Goal: Complete application form: Complete application form

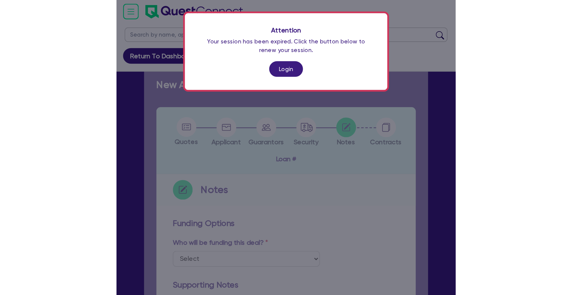
scroll to position [64, 0]
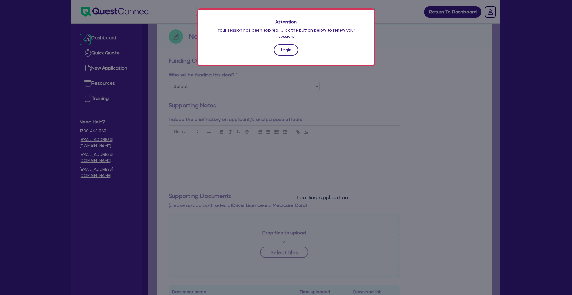
click at [245, 45] on link "Login" at bounding box center [286, 49] width 24 height 11
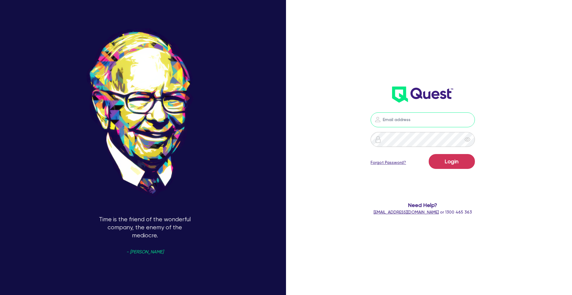
type input "[PERSON_NAME][EMAIL_ADDRESS][PERSON_NAME][DOMAIN_NAME]"
click at [245, 159] on button "Login" at bounding box center [451, 161] width 46 height 15
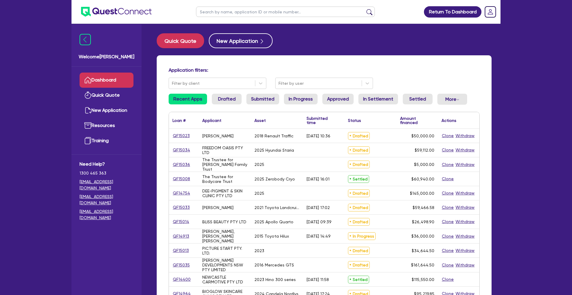
click at [241, 13] on input "text" at bounding box center [285, 12] width 179 height 10
type input "biog"
click at [245, 9] on button "submit" at bounding box center [369, 13] width 10 height 8
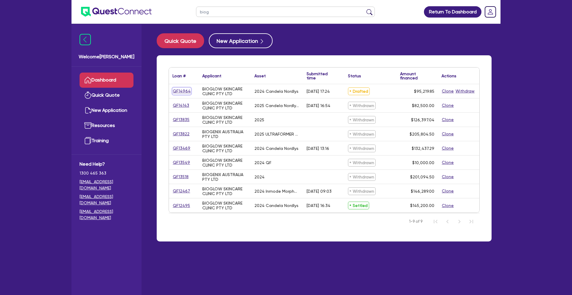
click at [182, 92] on link "QF14964" at bounding box center [181, 91] width 18 height 7
select select "TERTIARY_ASSETS"
select select "BEAUTY_EQUIPMENT"
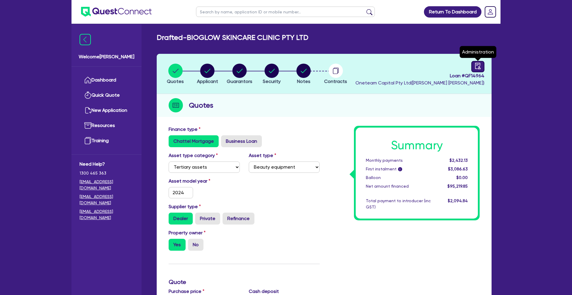
click at [245, 68] on icon "audit" at bounding box center [477, 66] width 5 height 6
select select "DRAFTED_AMENDED"
select select "Other"
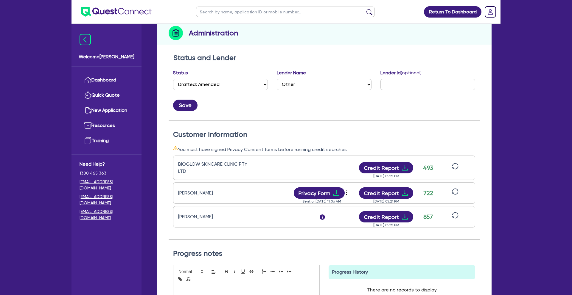
scroll to position [74, 0]
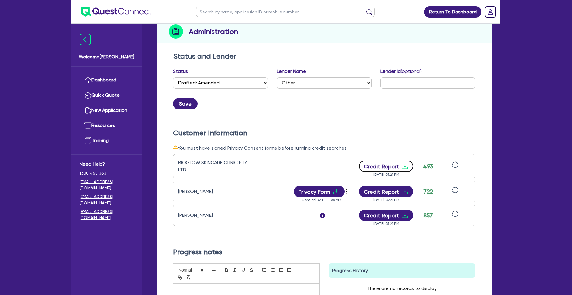
click at [245, 167] on button "Credit Report" at bounding box center [386, 166] width 54 height 11
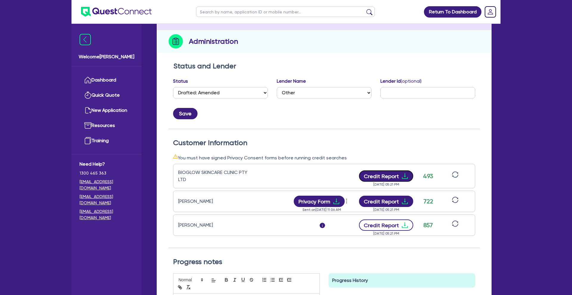
scroll to position [63, 0]
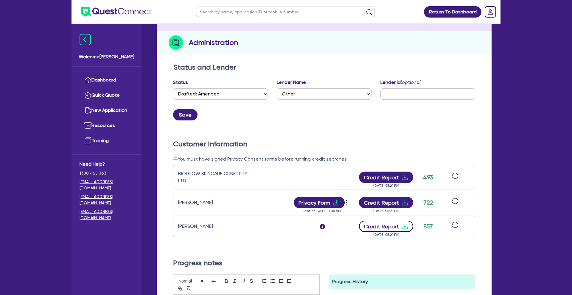
click at [245, 213] on button "Credit Report" at bounding box center [386, 226] width 54 height 11
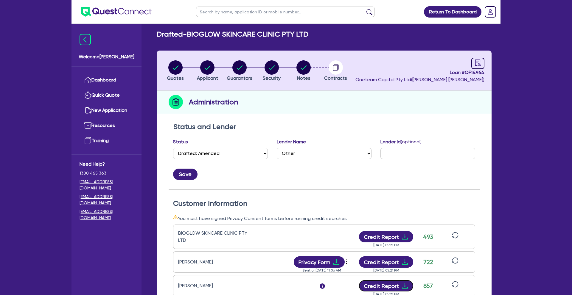
scroll to position [0, 0]
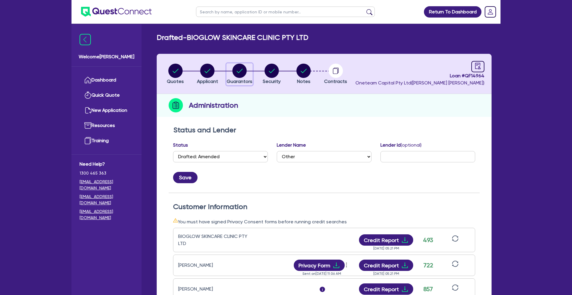
click at [240, 71] on icon "button" at bounding box center [239, 71] width 6 height 4
select select "MRS"
select select "[GEOGRAPHIC_DATA]"
select select "MARRIED"
select select "PROPERTY"
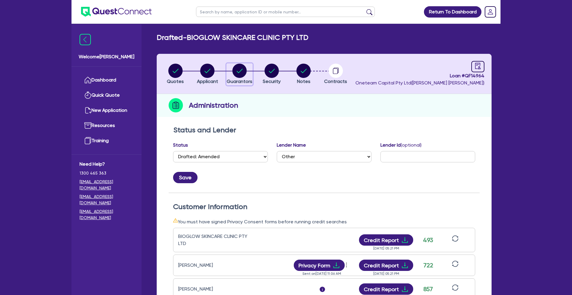
select select "CASH"
select select "OTHER"
select select "VEHICLE"
select select "HOUSEHOLD_PERSONAL"
select select "MORTGAGE"
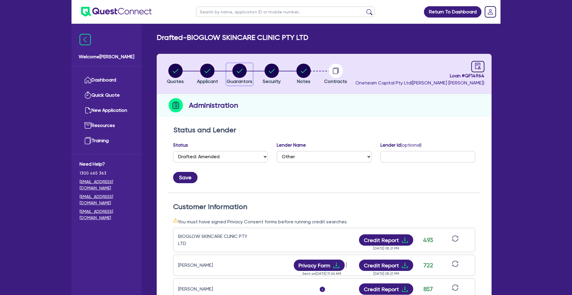
select select "PERSONAL_LOAN"
select select "MRS"
select select "[GEOGRAPHIC_DATA]"
select select "SINGLE"
select select "PROPERTY"
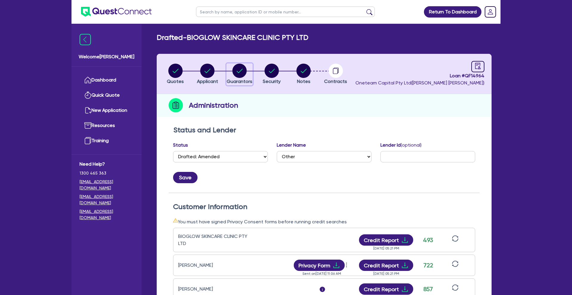
select select "VEHICLE"
select select "HOUSEHOLD_PERSONAL"
select select "MORTGAGE"
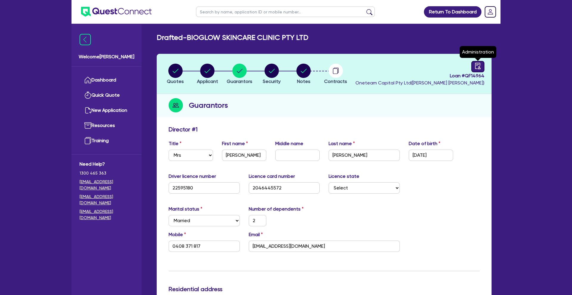
click at [245, 69] on icon "audit" at bounding box center [477, 66] width 5 height 6
select select "DRAFTED_AMENDED"
select select "Other"
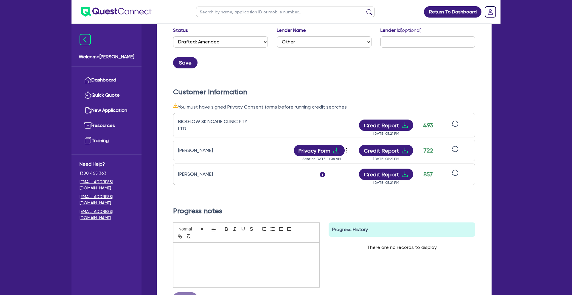
scroll to position [118, 0]
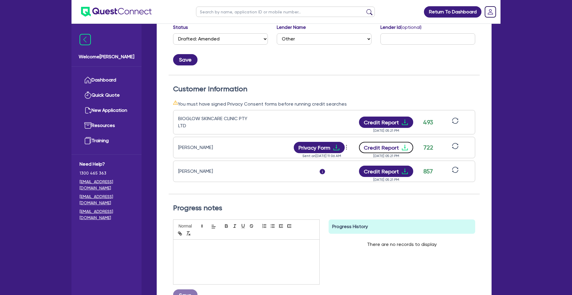
click at [245, 148] on button "Credit Report" at bounding box center [386, 147] width 54 height 11
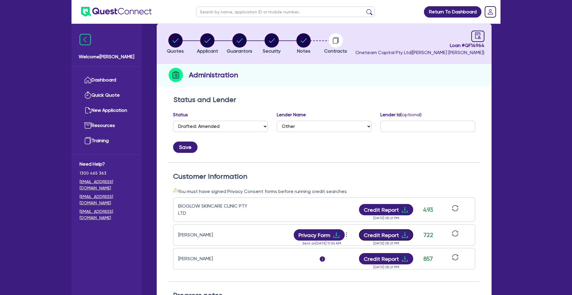
scroll to position [0, 0]
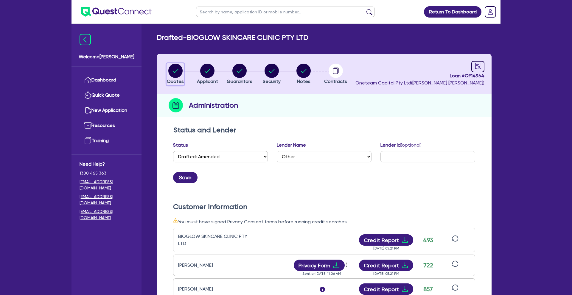
click at [180, 75] on circle "button" at bounding box center [175, 71] width 14 height 14
select select "TERTIARY_ASSETS"
select select "BEAUTY_EQUIPMENT"
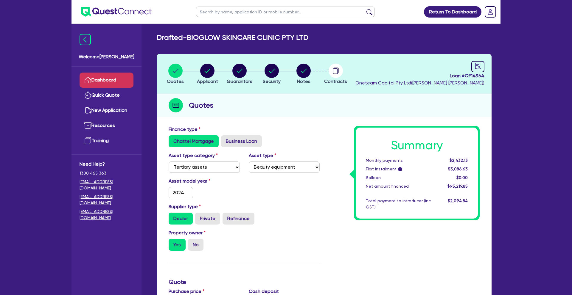
click at [105, 79] on link "Dashboard" at bounding box center [106, 80] width 54 height 15
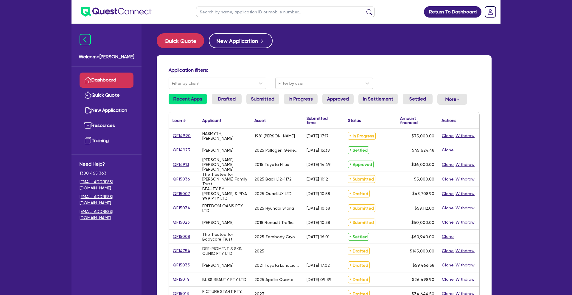
click at [235, 9] on input "text" at bounding box center [285, 12] width 179 height 10
paste input "qf14953"
type input "qf14953"
click at [245, 9] on button "submit" at bounding box center [369, 13] width 10 height 8
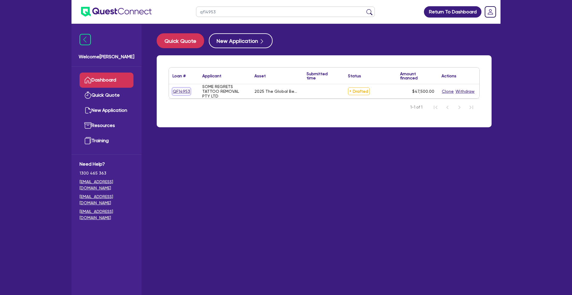
click at [180, 92] on link "QF14953" at bounding box center [181, 91] width 18 height 7
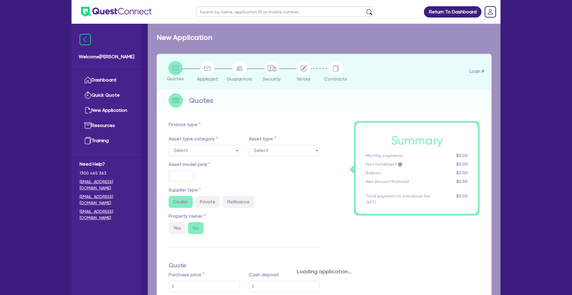
select select "TERTIARY_ASSETS"
type input "2025"
radio input "true"
type input "60,500"
type input "13,000"
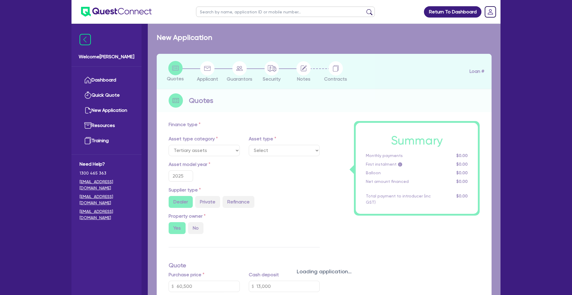
type input "4.99"
type input "2,370.25"
type input "17.95"
select select "BEAUTY_EQUIPMENT"
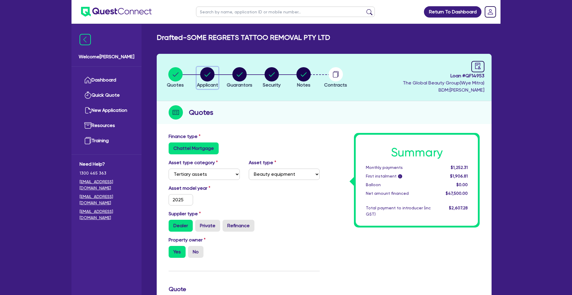
click at [211, 80] on circle "button" at bounding box center [207, 74] width 14 height 14
select select "COMPANY"
select select "HEALTH_BEAUTY"
select select "HAIR_BEAUTY_SALONS"
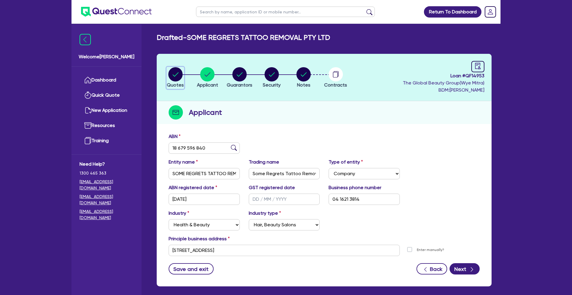
click at [172, 76] on circle "button" at bounding box center [175, 74] width 14 height 14
select select "TERTIARY_ASSETS"
select select "BEAUTY_EQUIPMENT"
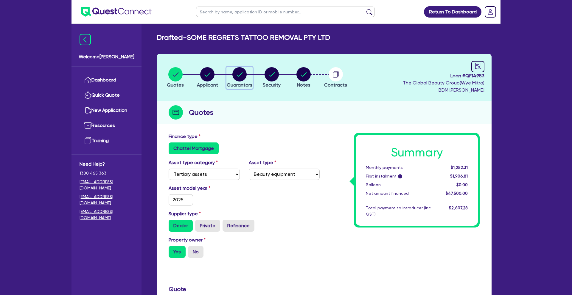
click at [240, 77] on circle "button" at bounding box center [239, 74] width 14 height 14
select select "MS"
select select "QLD"
select select "SINGLE"
select select "CASH"
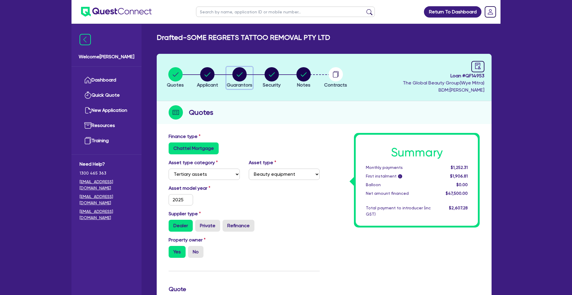
select select "PROPERTY"
select select "VEHICLE"
select select "HOUSEHOLD_PERSONAL"
select select "OTHER"
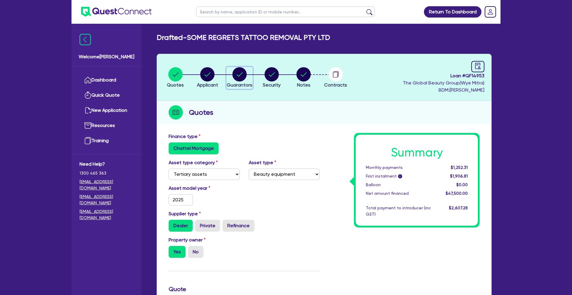
select select "INVESTMENT_PROPERTY_LOAN"
select select "PERSONAL_LOAN"
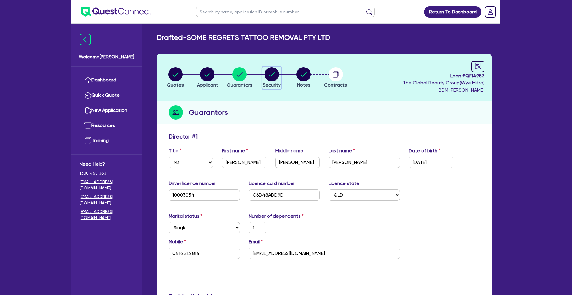
click at [245, 74] on circle "button" at bounding box center [271, 74] width 14 height 14
select select "TERTIARY_ASSETS"
select select "BEAUTY_EQUIPMENT"
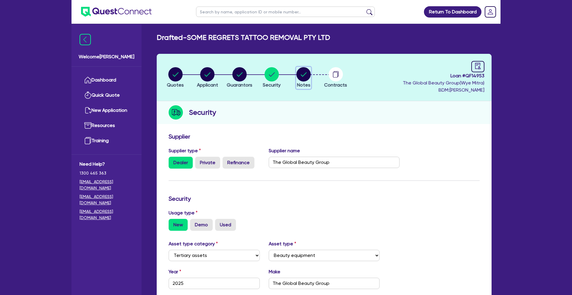
click at [245, 77] on circle "button" at bounding box center [303, 74] width 14 height 14
select select "Quest Finance - Own Book"
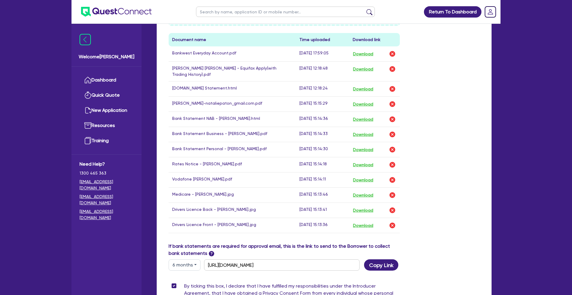
scroll to position [334, 0]
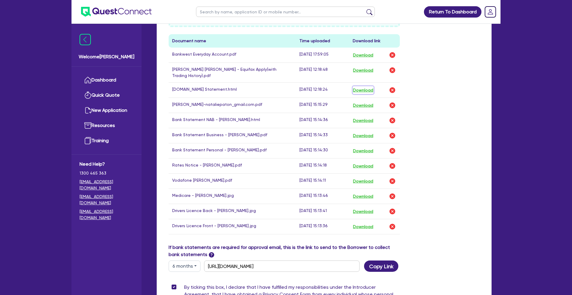
click at [245, 86] on button "Download" at bounding box center [362, 90] width 21 height 8
click at [245, 120] on button "Download" at bounding box center [362, 121] width 21 height 8
drag, startPoint x: 363, startPoint y: 122, endPoint x: 372, endPoint y: 124, distance: 9.2
click at [245, 122] on button "Download" at bounding box center [362, 121] width 21 height 8
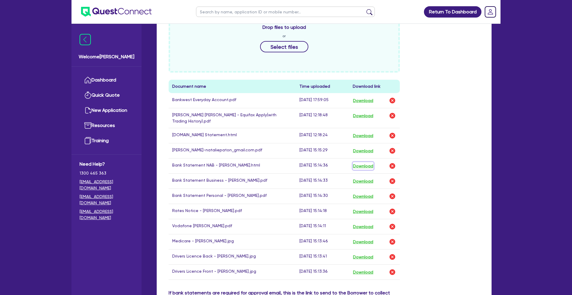
scroll to position [288, 0]
click at [245, 166] on button "Download" at bounding box center [362, 167] width 21 height 8
drag, startPoint x: 366, startPoint y: 184, endPoint x: 433, endPoint y: 118, distance: 94.1
click at [245, 184] on button "Download" at bounding box center [362, 182] width 21 height 8
click at [245, 196] on button "Download" at bounding box center [362, 197] width 21 height 8
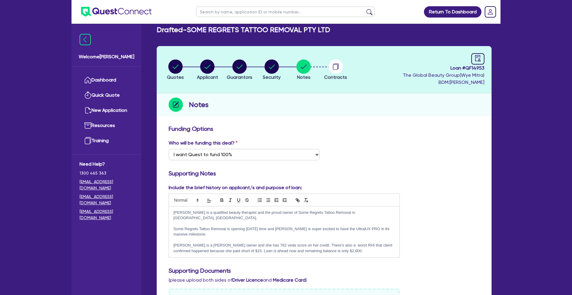
scroll to position [0, 0]
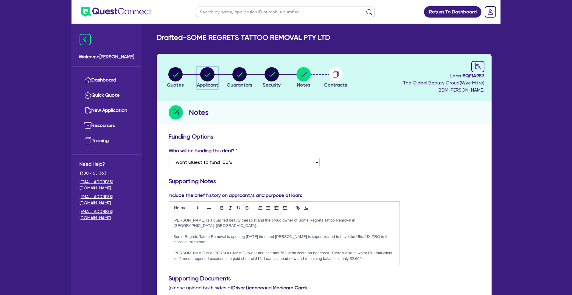
drag, startPoint x: 207, startPoint y: 76, endPoint x: 238, endPoint y: 84, distance: 31.7
click at [208, 76] on circle "button" at bounding box center [207, 74] width 14 height 14
select select "COMPANY"
select select "HEALTH_BEAUTY"
select select "HAIR_BEAUTY_SALONS"
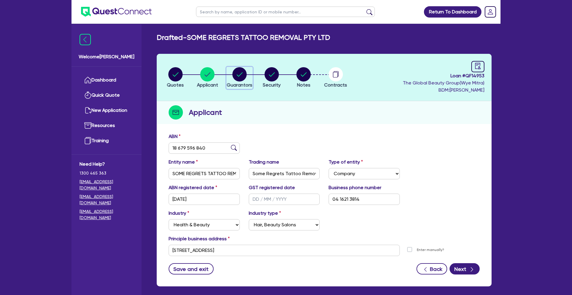
click at [239, 77] on circle "button" at bounding box center [239, 74] width 14 height 14
select select "MS"
select select "QLD"
select select "SINGLE"
select select "CASH"
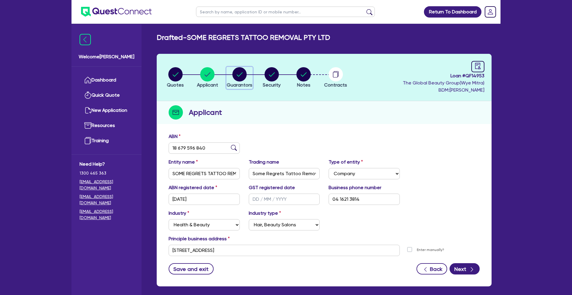
select select "PROPERTY"
select select "VEHICLE"
select select "HOUSEHOLD_PERSONAL"
select select "OTHER"
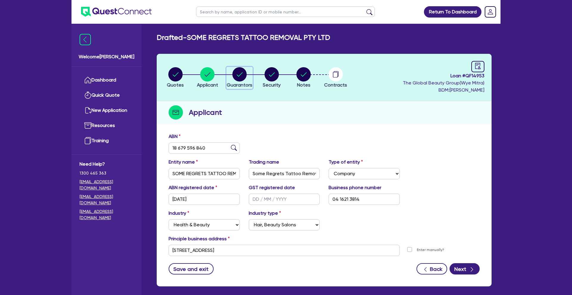
select select "INVESTMENT_PROPERTY_LOAN"
select select "PERSONAL_LOAN"
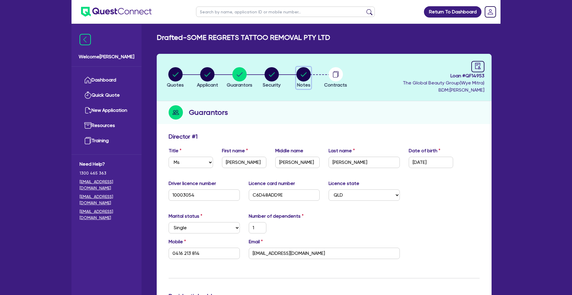
click at [245, 77] on circle "button" at bounding box center [303, 74] width 14 height 14
select select "Quest Finance - Own Book"
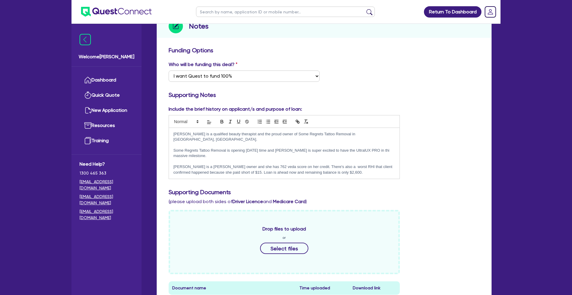
scroll to position [87, 0]
drag, startPoint x: 173, startPoint y: 134, endPoint x: 196, endPoint y: 134, distance: 22.9
click at [196, 134] on p "[PERSON_NAME] is a qualified beauty therapist and the proud owner of Some Regre…" at bounding box center [283, 136] width 221 height 11
copy p "[PERSON_NAME]"
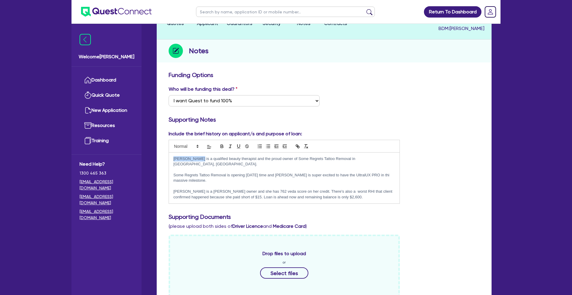
scroll to position [0, 0]
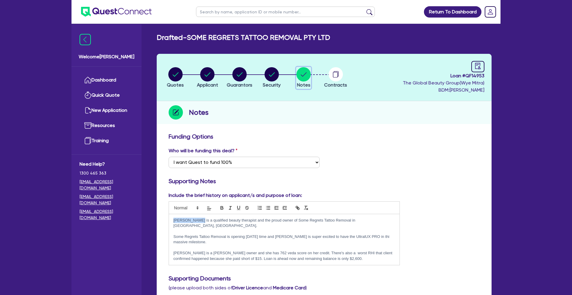
click at [245, 76] on circle "button" at bounding box center [303, 74] width 14 height 14
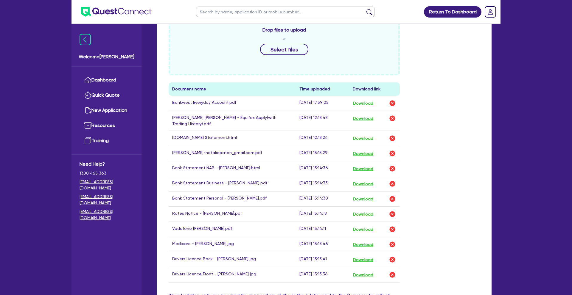
scroll to position [288, 0]
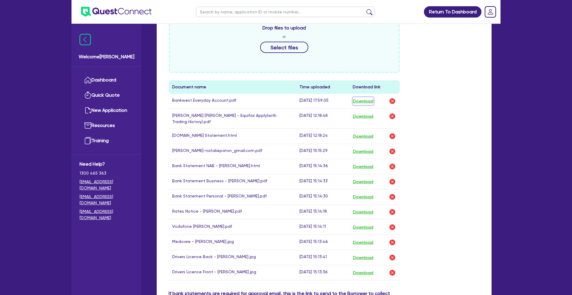
click at [245, 97] on button "Download" at bounding box center [362, 101] width 21 height 8
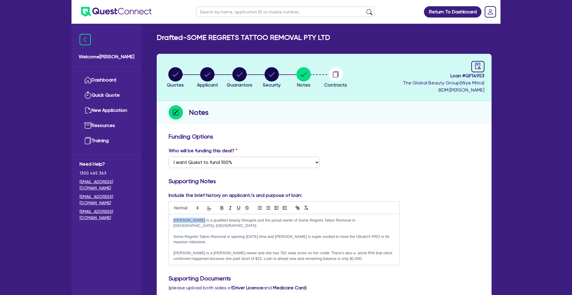
scroll to position [3, 0]
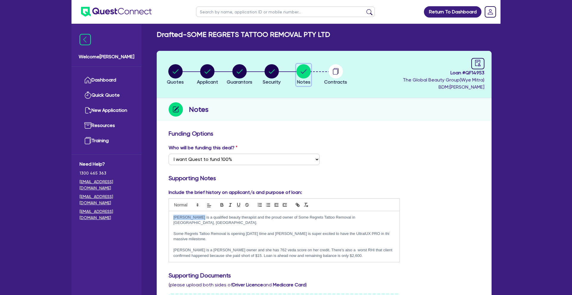
click at [245, 77] on circle "button" at bounding box center [303, 71] width 14 height 14
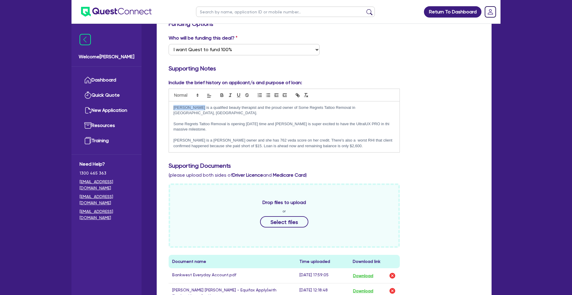
scroll to position [0, 0]
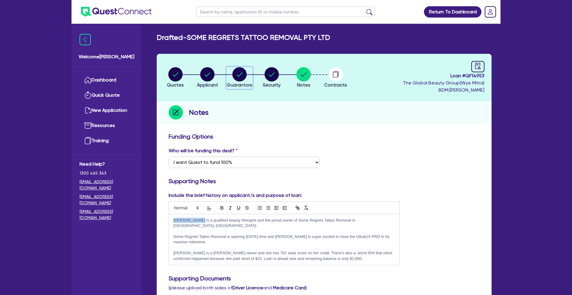
click at [238, 74] on circle "button" at bounding box center [239, 74] width 14 height 14
select select "MS"
select select "QLD"
select select "SINGLE"
select select "CASH"
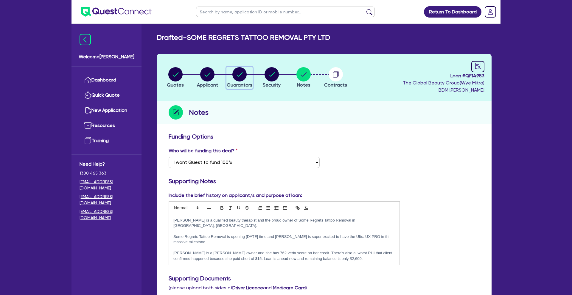
select select "PROPERTY"
select select "VEHICLE"
select select "HOUSEHOLD_PERSONAL"
select select "OTHER"
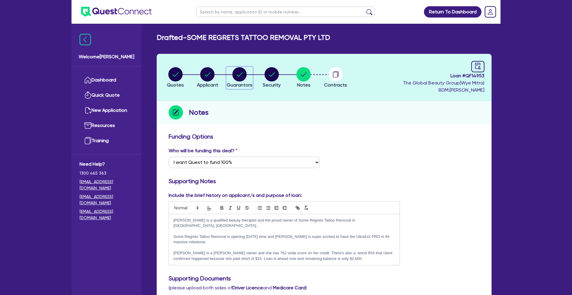
select select "INVESTMENT_PROPERTY_LOAN"
select select "PERSONAL_LOAN"
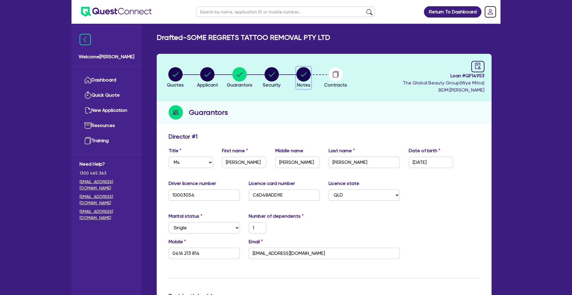
click at [245, 75] on icon "button" at bounding box center [304, 74] width 6 height 4
select select "Quest Finance - Own Book"
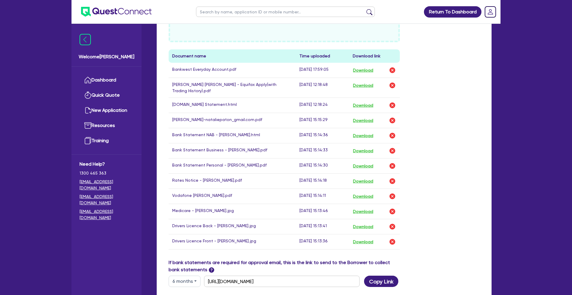
scroll to position [311, 0]
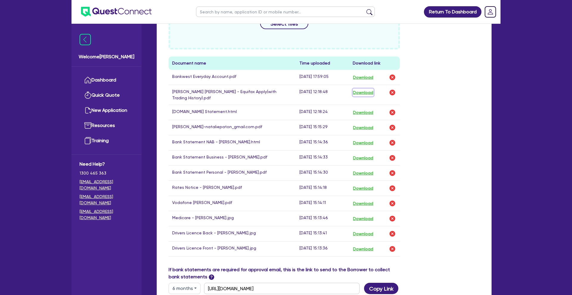
click at [245, 89] on button "Download" at bounding box center [362, 93] width 21 height 8
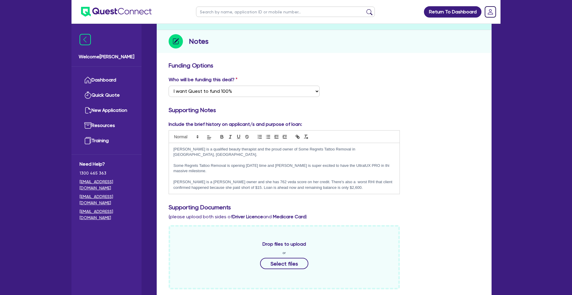
scroll to position [0, 0]
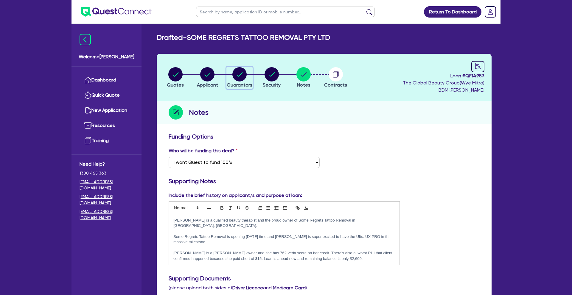
click at [232, 76] on icon "button" at bounding box center [239, 74] width 14 height 14
select select "MS"
select select "QLD"
select select "SINGLE"
select select "CASH"
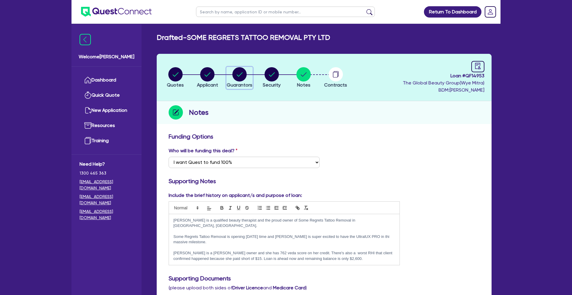
select select "PROPERTY"
select select "VEHICLE"
select select "HOUSEHOLD_PERSONAL"
select select "OTHER"
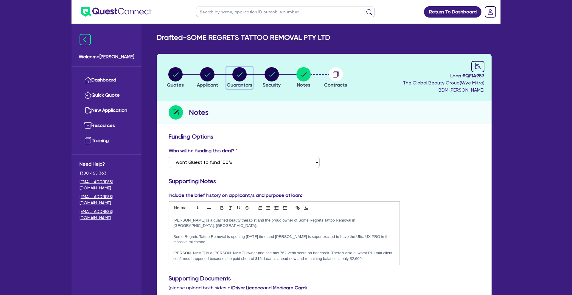
select select "INVESTMENT_PROPERTY_LOAN"
select select "PERSONAL_LOAN"
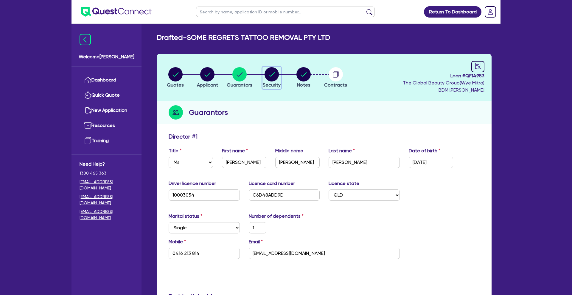
click at [245, 79] on circle "button" at bounding box center [271, 74] width 14 height 14
select select "TERTIARY_ASSETS"
select select "BEAUTY_EQUIPMENT"
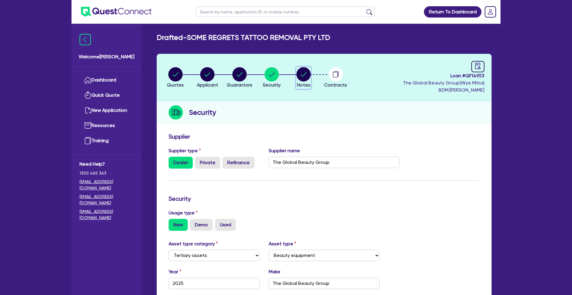
click at [245, 77] on circle "button" at bounding box center [303, 74] width 14 height 14
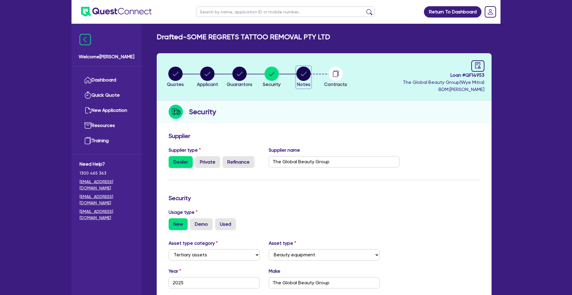
select select "Quest Finance - Own Book"
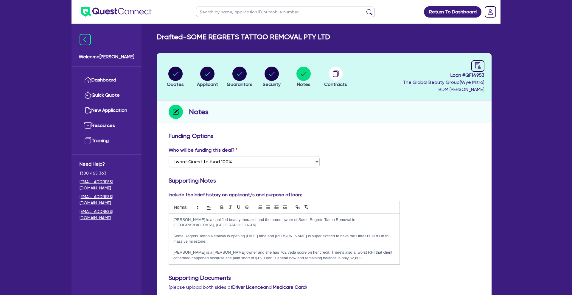
click at [245, 134] on h3 "Funding Options" at bounding box center [324, 135] width 311 height 7
click at [110, 78] on link "Dashboard" at bounding box center [106, 80] width 54 height 15
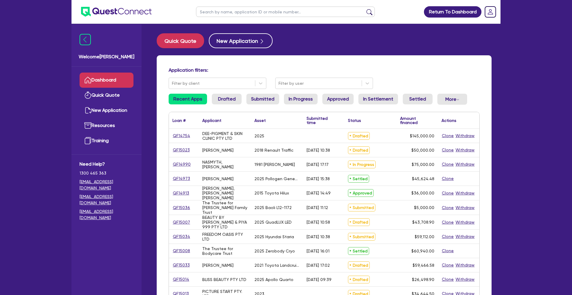
click at [103, 77] on link "Dashboard" at bounding box center [106, 80] width 54 height 15
click at [226, 16] on input "text" at bounding box center [285, 12] width 179 height 10
type input "biog"
click at [245, 9] on button "submit" at bounding box center [369, 13] width 10 height 8
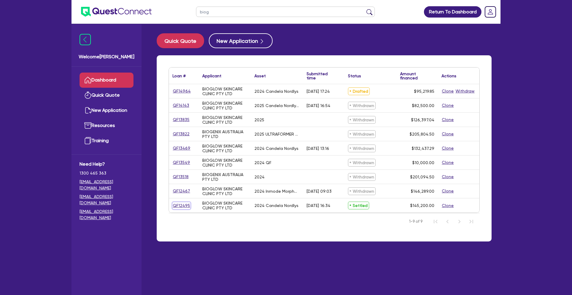
click at [179, 206] on link "QF12495" at bounding box center [181, 205] width 18 height 7
select select "TERTIARY_ASSETS"
select select "BEAUTY_EQUIPMENT"
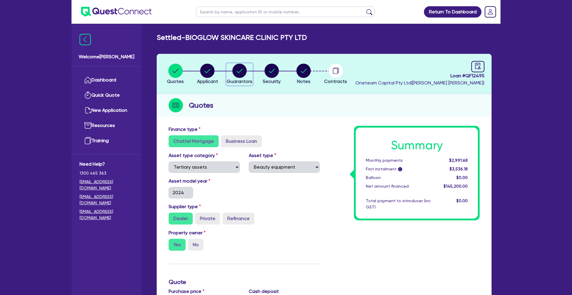
click at [238, 71] on circle "button" at bounding box center [239, 71] width 14 height 14
select select "MRS"
select select "[GEOGRAPHIC_DATA]"
select select "MARRIED"
select select "PROPERTY"
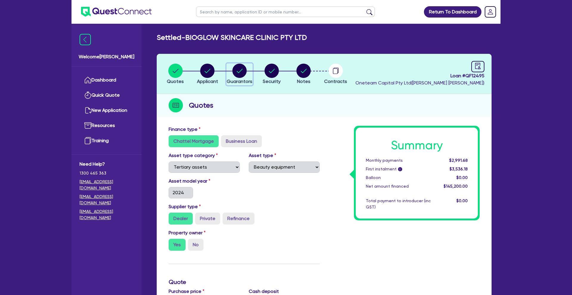
select select "CASH"
select select "OTHER"
select select "VEHICLE"
select select "HOUSEHOLD_PERSONAL"
select select "MORTGAGE"
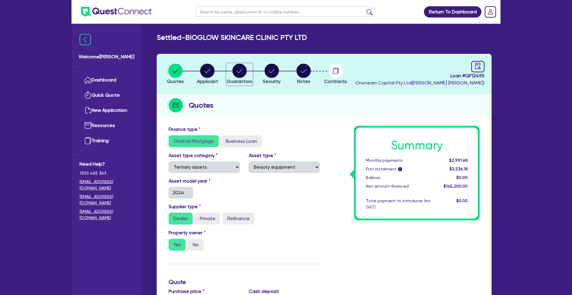
select select "PERSONAL_LOAN"
select select "MR"
select select "[GEOGRAPHIC_DATA]"
select select "SINGLE"
select select "CASH"
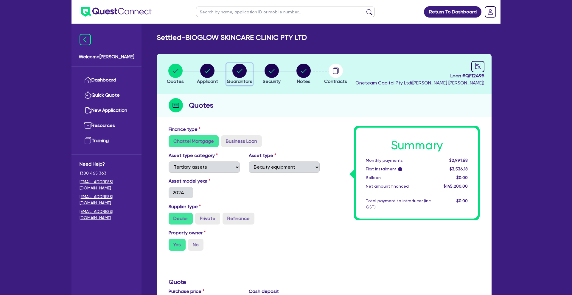
select select "VEHICLE"
select select "CASH"
select select "OTHER"
select select "VEHICLE"
select select "HOUSEHOLD_PERSONAL"
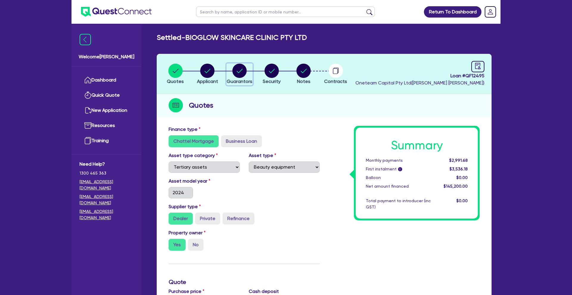
select select "OTHER"
select select "VEHICLE_LOAN"
select select "CREDIT_CARD"
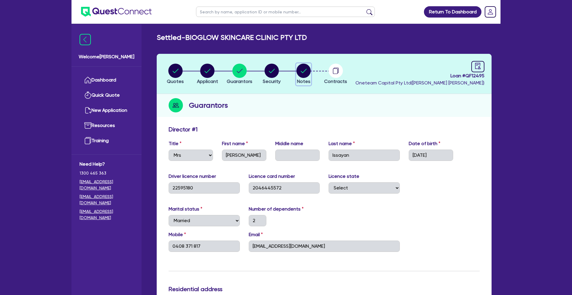
click at [245, 76] on circle "button" at bounding box center [303, 71] width 14 height 14
select select "Other"
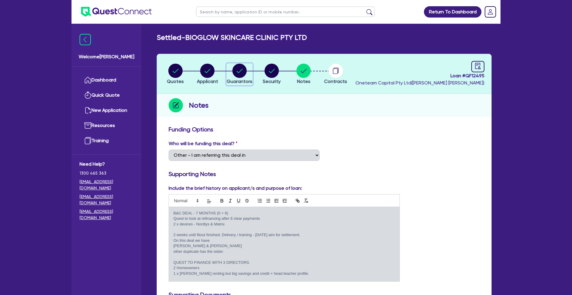
click at [238, 72] on circle "button" at bounding box center [239, 71] width 14 height 14
select select "MRS"
select select "[GEOGRAPHIC_DATA]"
select select "MARRIED"
select select "PROPERTY"
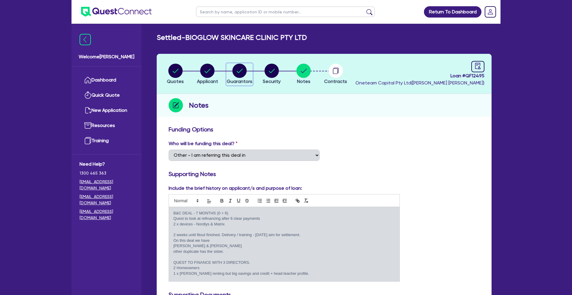
select select "CASH"
select select "OTHER"
select select "VEHICLE"
select select "HOUSEHOLD_PERSONAL"
select select "MORTGAGE"
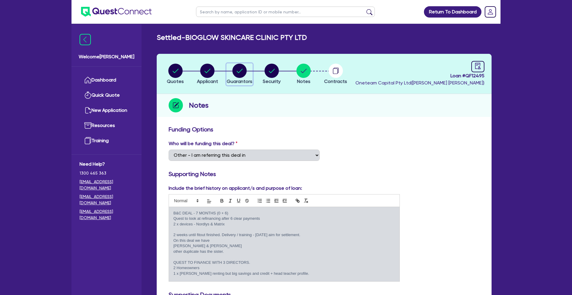
select select "PERSONAL_LOAN"
select select "MR"
select select "[GEOGRAPHIC_DATA]"
select select "SINGLE"
select select "CASH"
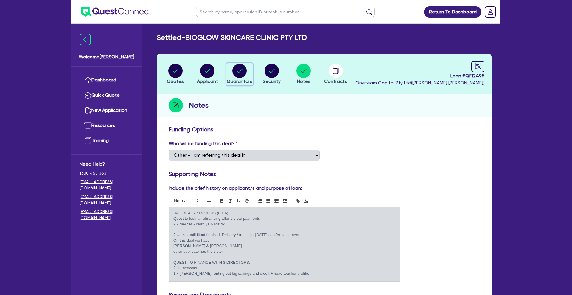
select select "VEHICLE"
select select "CASH"
select select "OTHER"
select select "VEHICLE"
select select "HOUSEHOLD_PERSONAL"
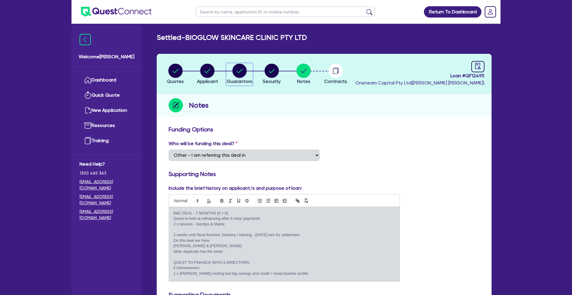
select select "OTHER"
select select "VEHICLE_LOAN"
select select "CREDIT_CARD"
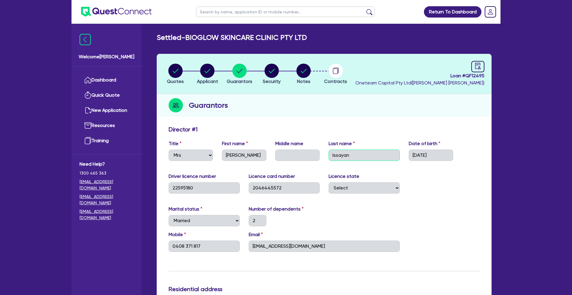
drag, startPoint x: 349, startPoint y: 155, endPoint x: 333, endPoint y: 154, distance: 15.5
click at [245, 153] on div "Last name [PERSON_NAME]" at bounding box center [364, 150] width 80 height 21
